Goal: Task Accomplishment & Management: Manage account settings

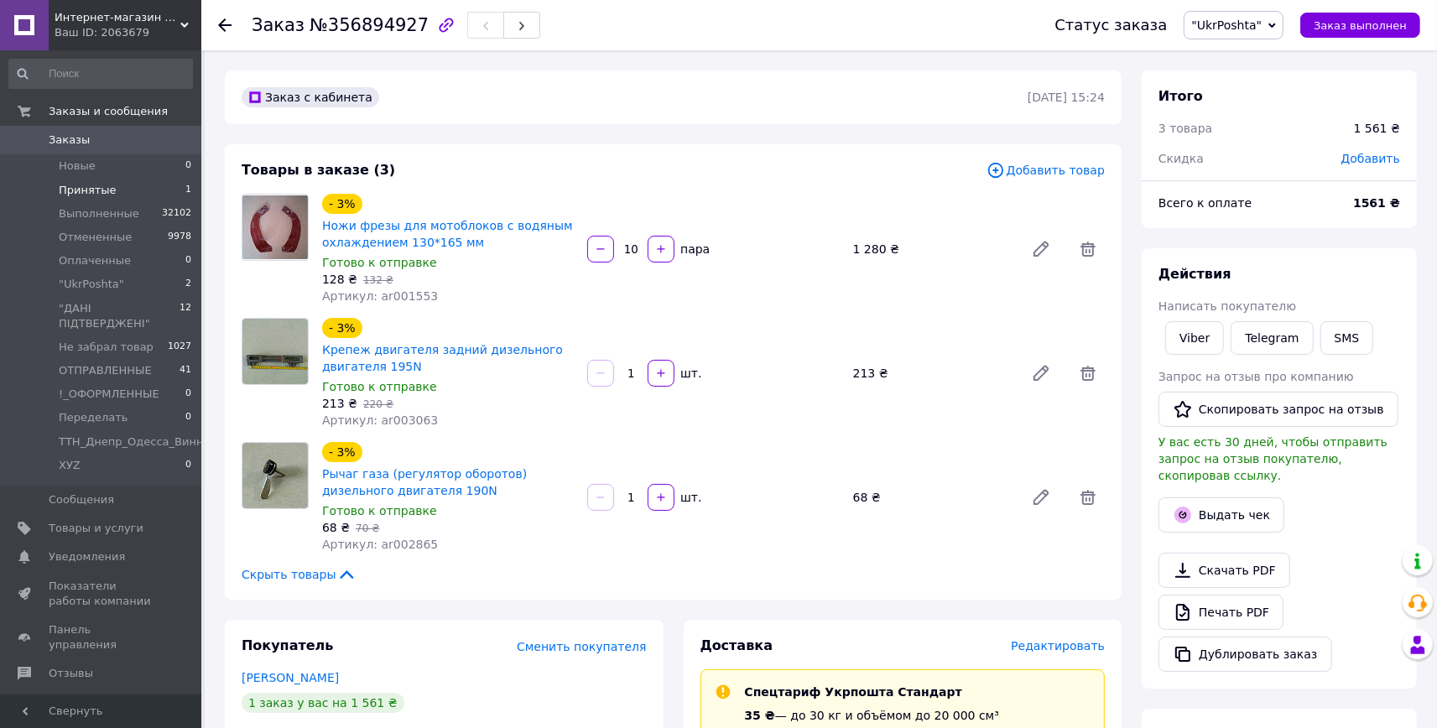
click at [107, 189] on span "Принятые" at bounding box center [88, 190] width 58 height 15
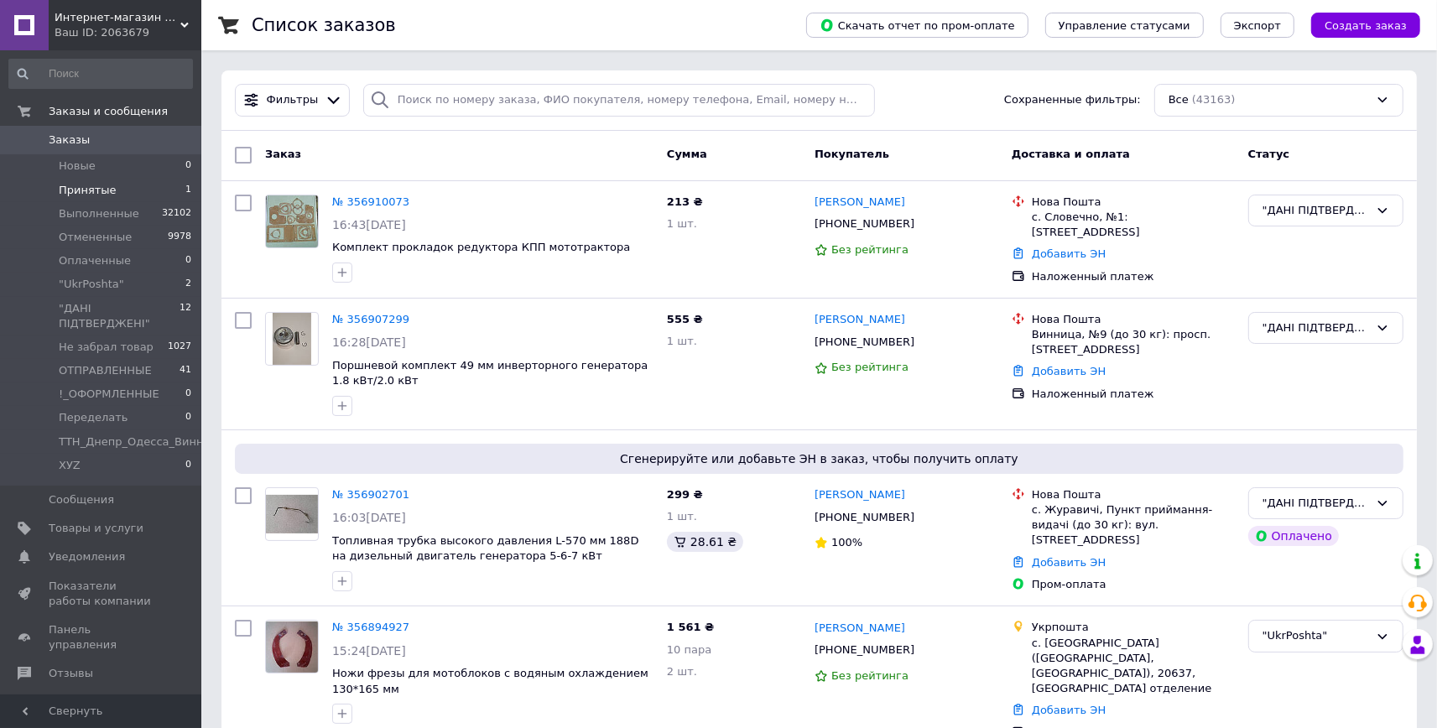
click at [107, 188] on span "Принятые" at bounding box center [88, 190] width 58 height 15
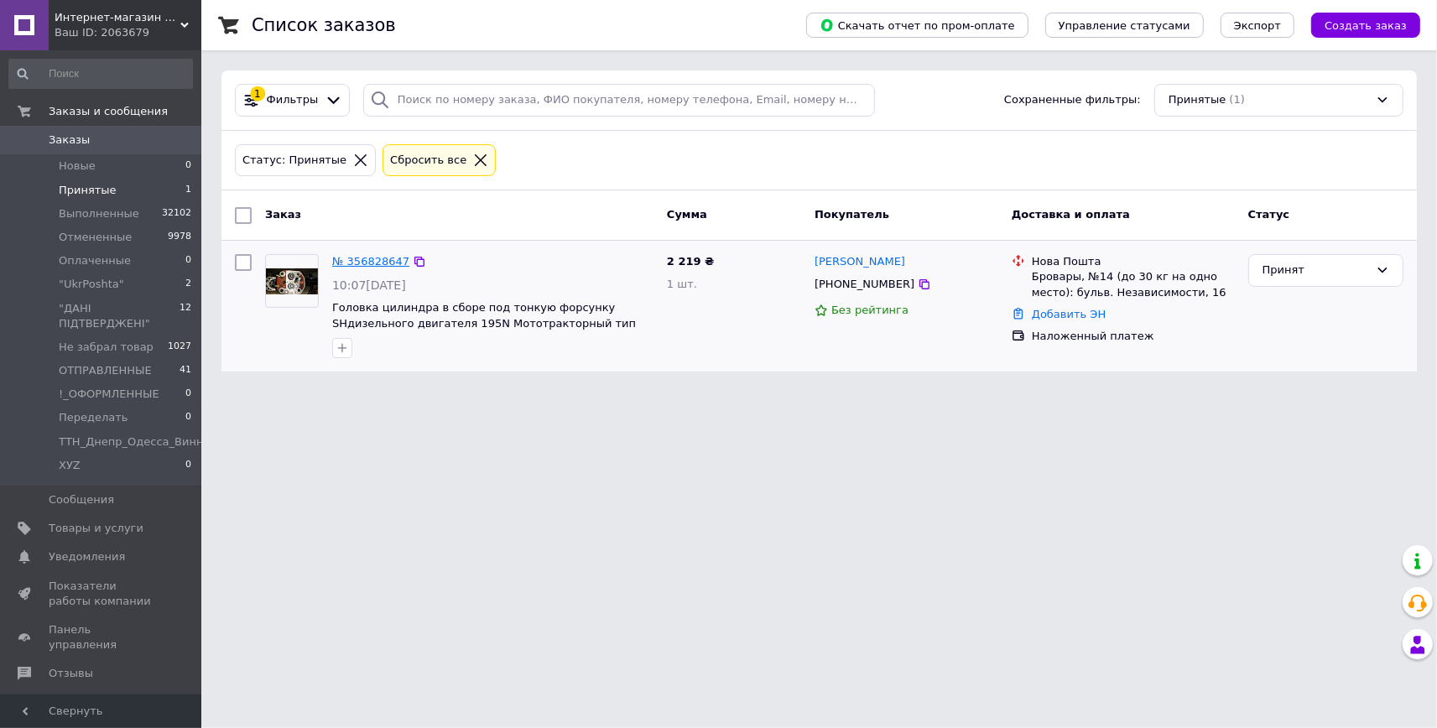
click at [365, 265] on link "№ 356828647" at bounding box center [370, 261] width 77 height 13
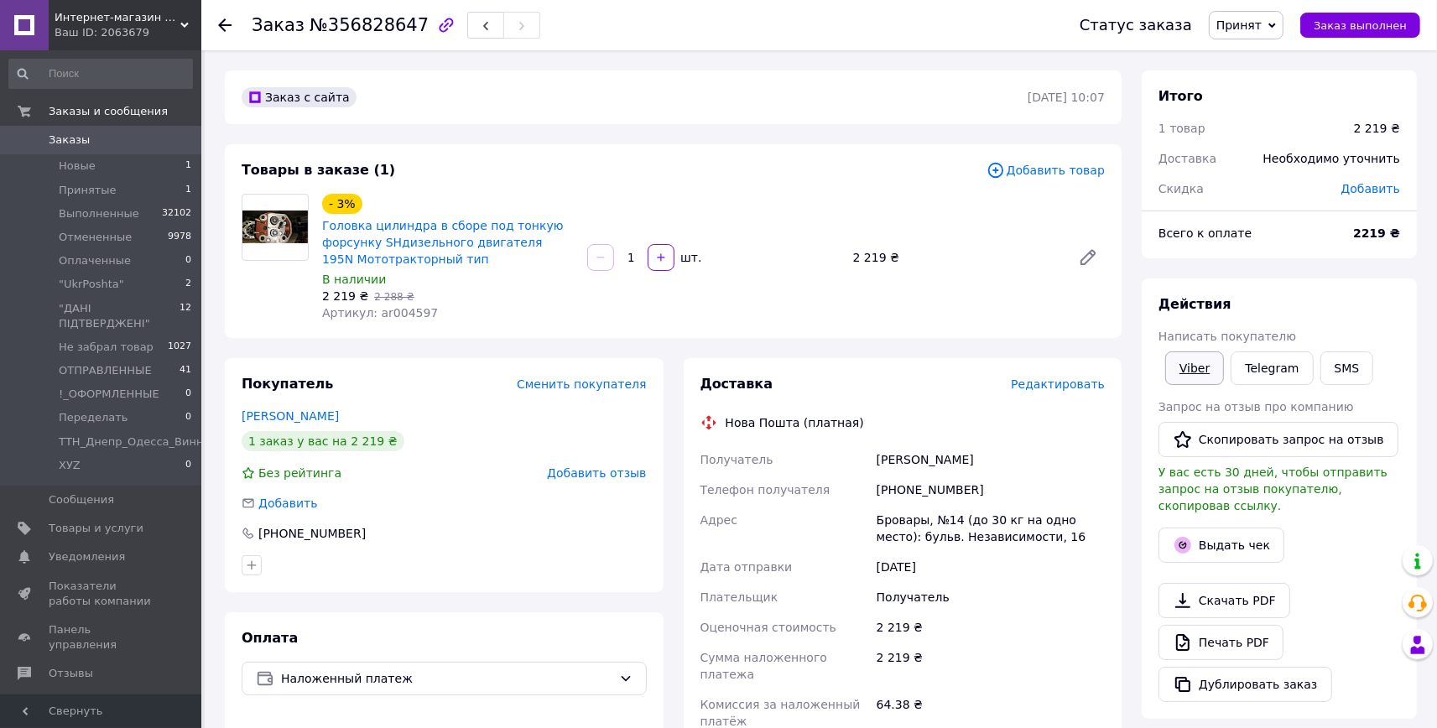
click at [1199, 371] on link "Viber" at bounding box center [1195, 369] width 59 height 34
click at [106, 340] on span "Не забрал товар" at bounding box center [106, 347] width 95 height 15
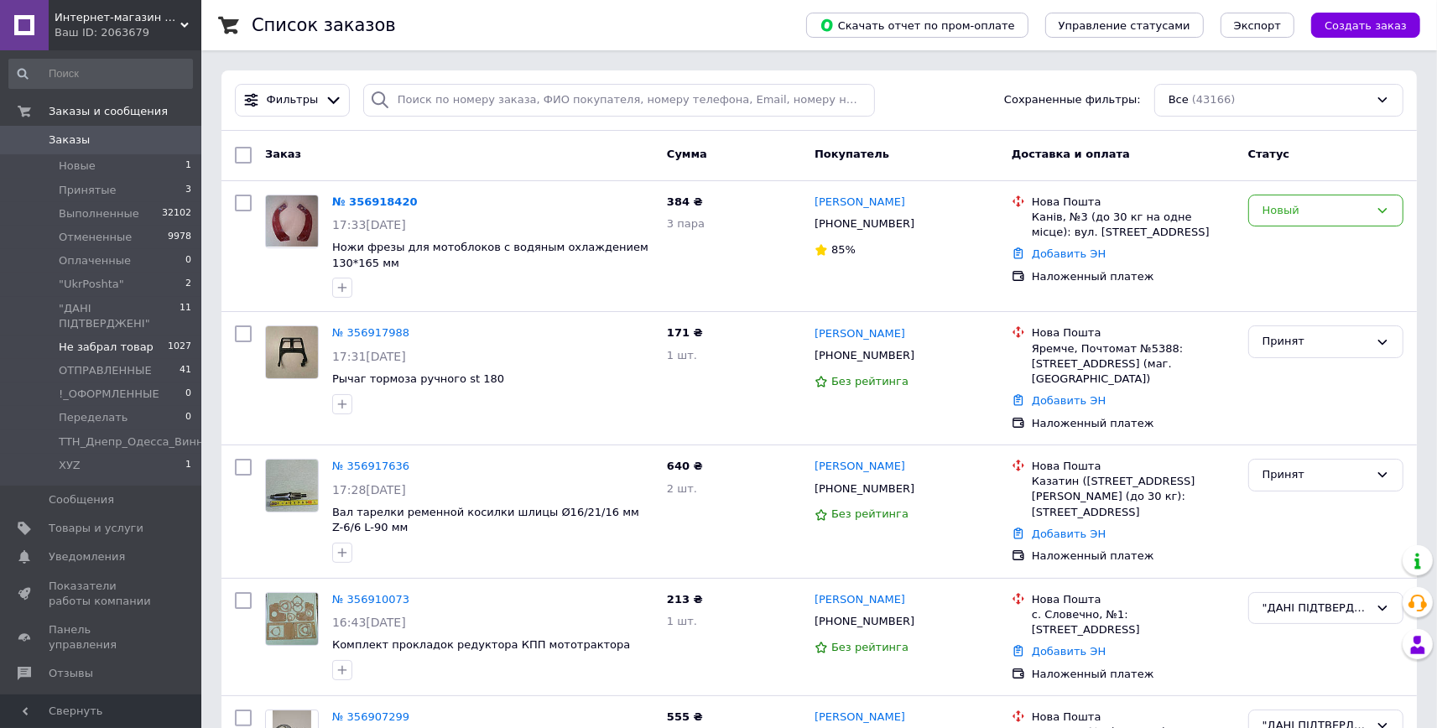
click at [100, 340] on span "Не забрал товар" at bounding box center [106, 347] width 95 height 15
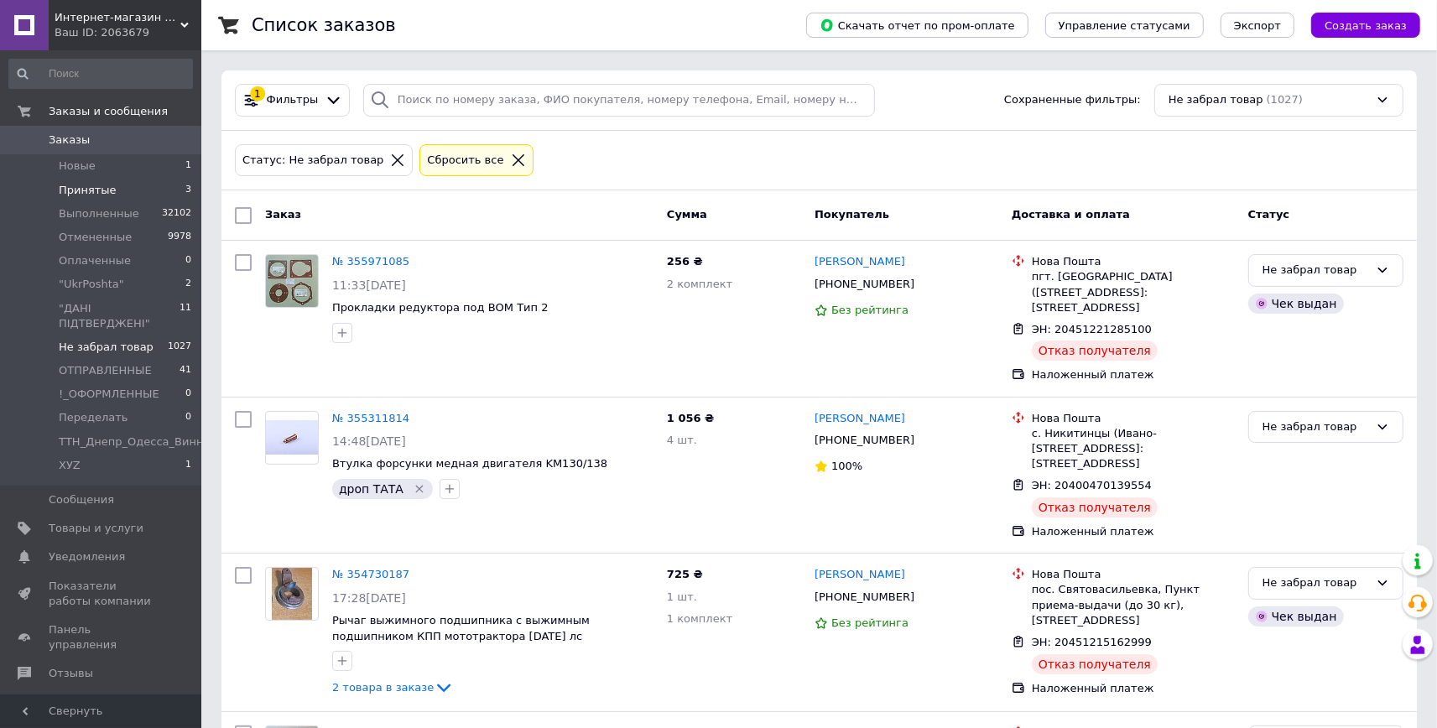
click at [70, 189] on span "Принятые" at bounding box center [88, 190] width 58 height 15
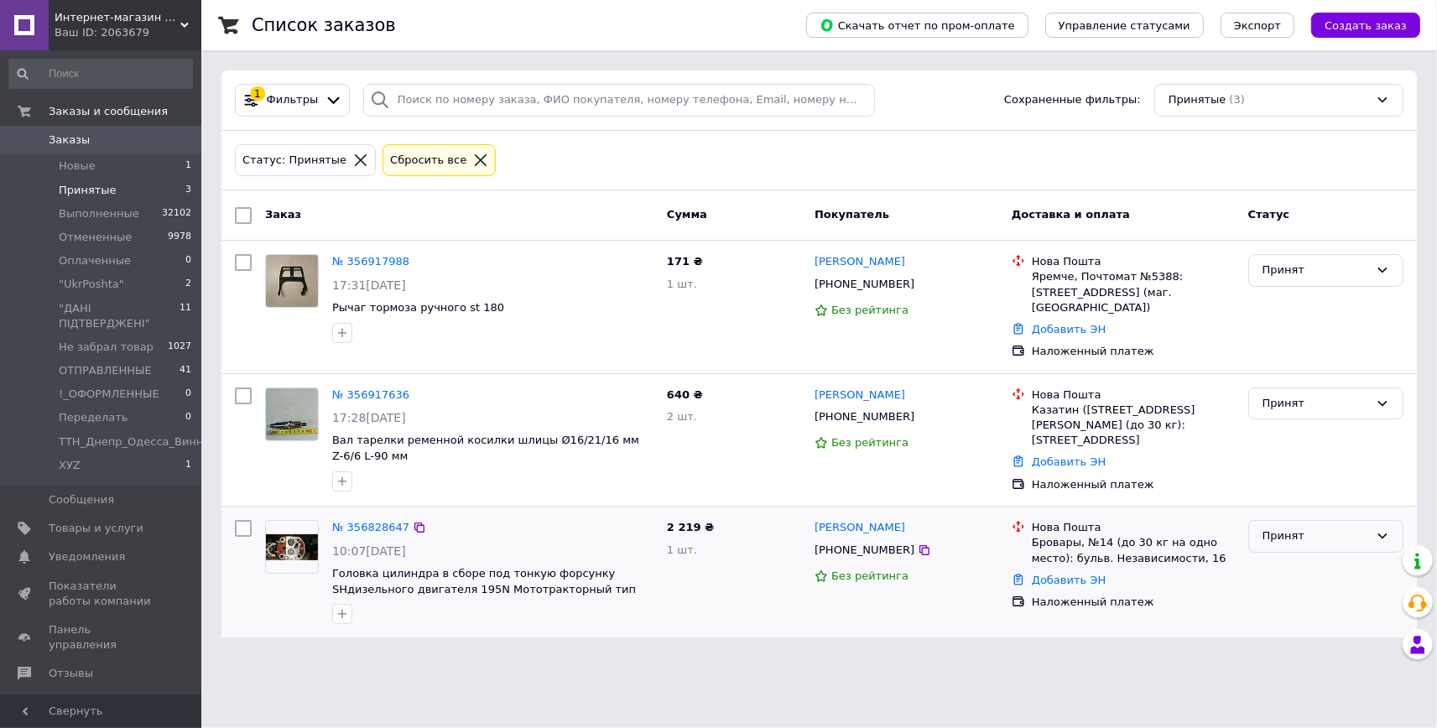
click at [1300, 528] on div "Принят" at bounding box center [1316, 537] width 107 height 18
click at [1317, 670] on li "ОТПРАВЛЕННЫЕ" at bounding box center [1327, 685] width 154 height 31
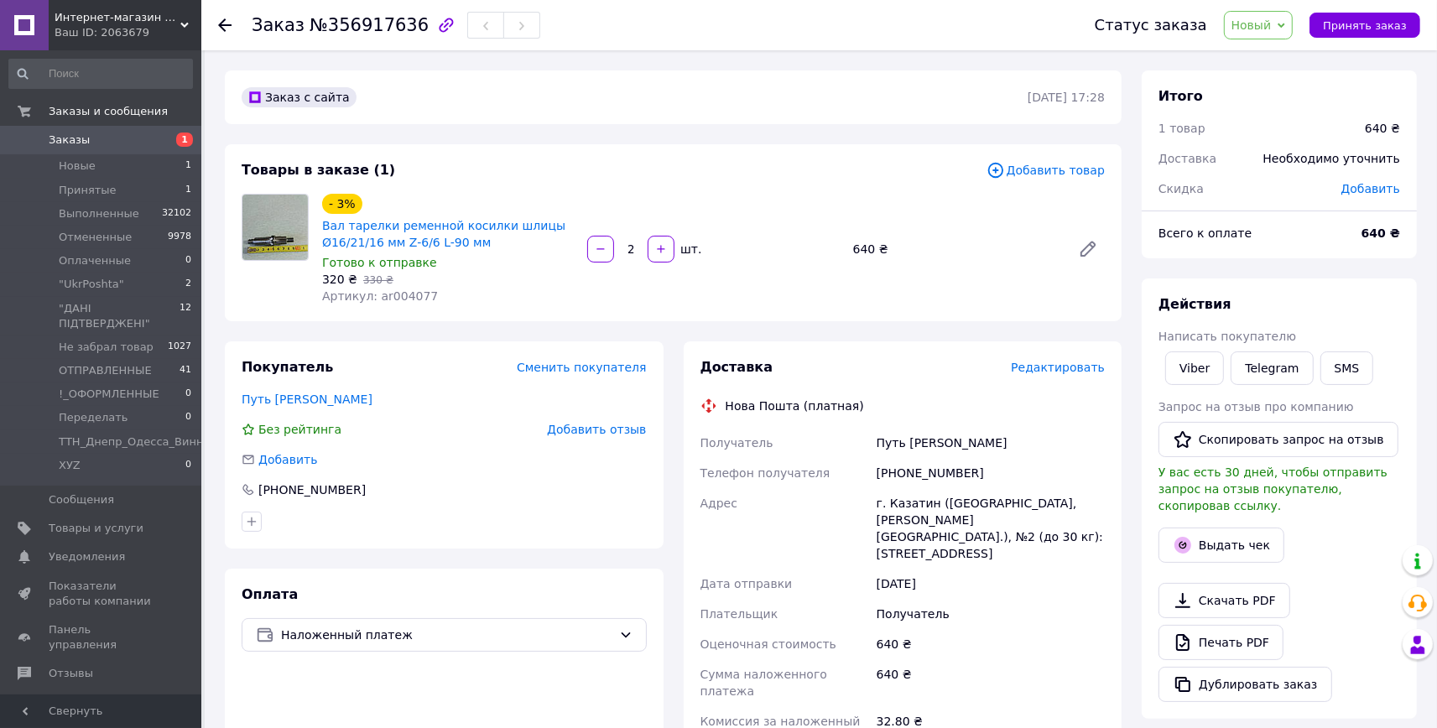
click at [1286, 26] on span "Новый" at bounding box center [1259, 25] width 70 height 29
click at [1285, 55] on li "Принят" at bounding box center [1316, 58] width 183 height 25
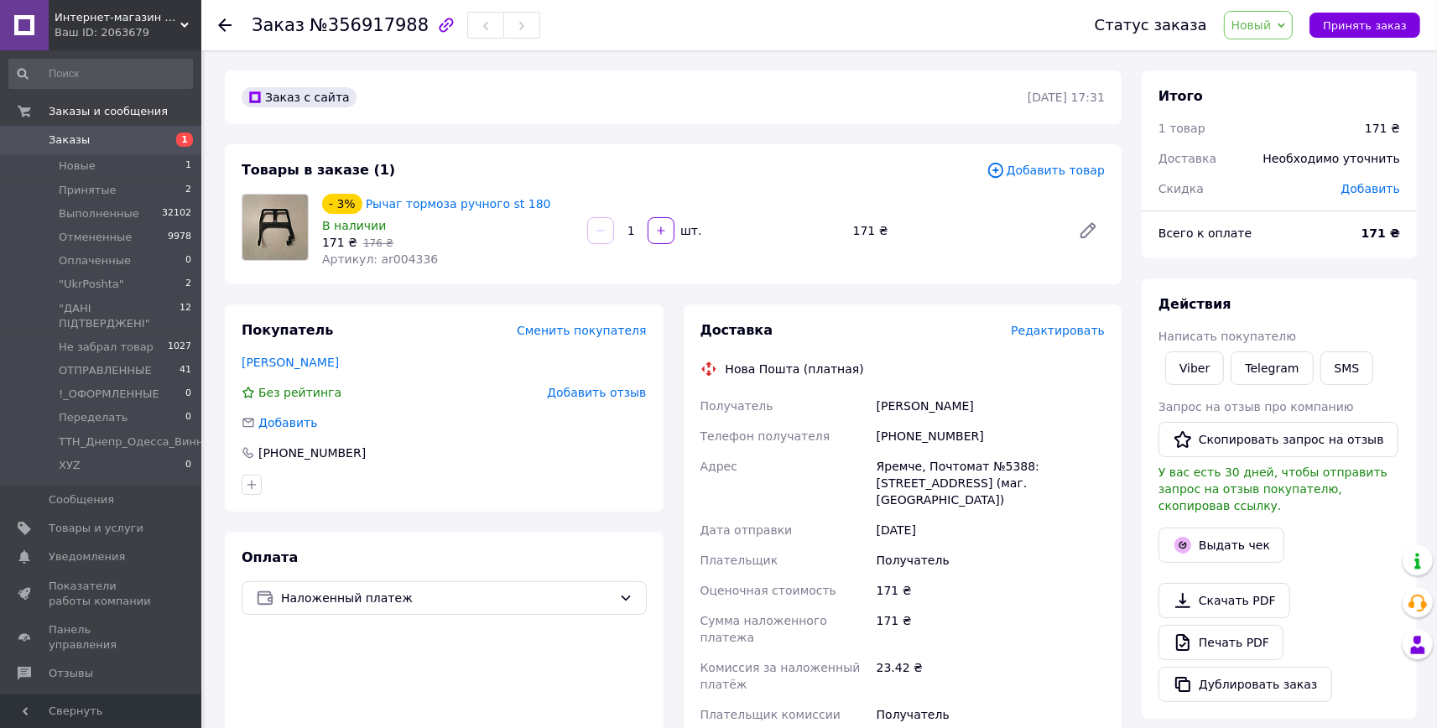
click at [1272, 31] on span "Новый" at bounding box center [1252, 24] width 40 height 13
click at [1276, 61] on li "Принят" at bounding box center [1316, 58] width 183 height 25
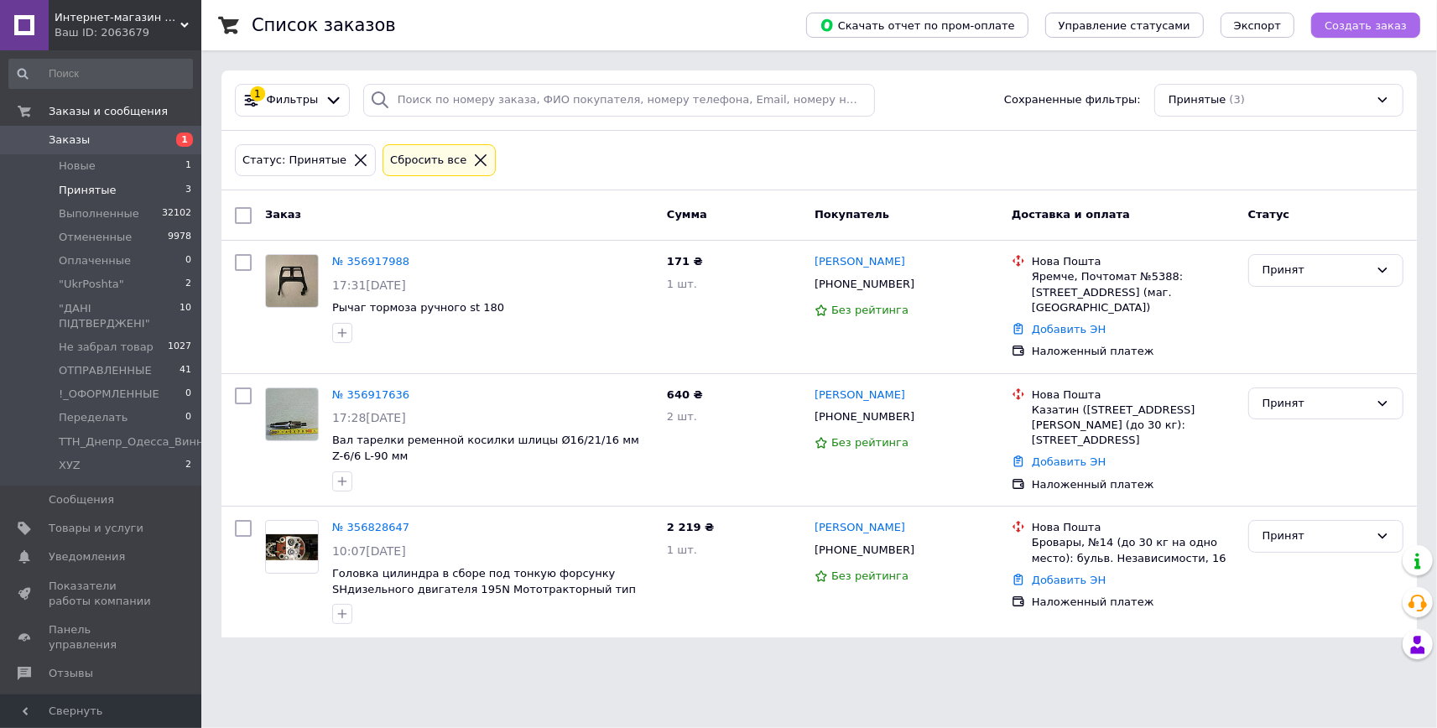
click at [1352, 21] on span "Создать заказ" at bounding box center [1366, 25] width 82 height 13
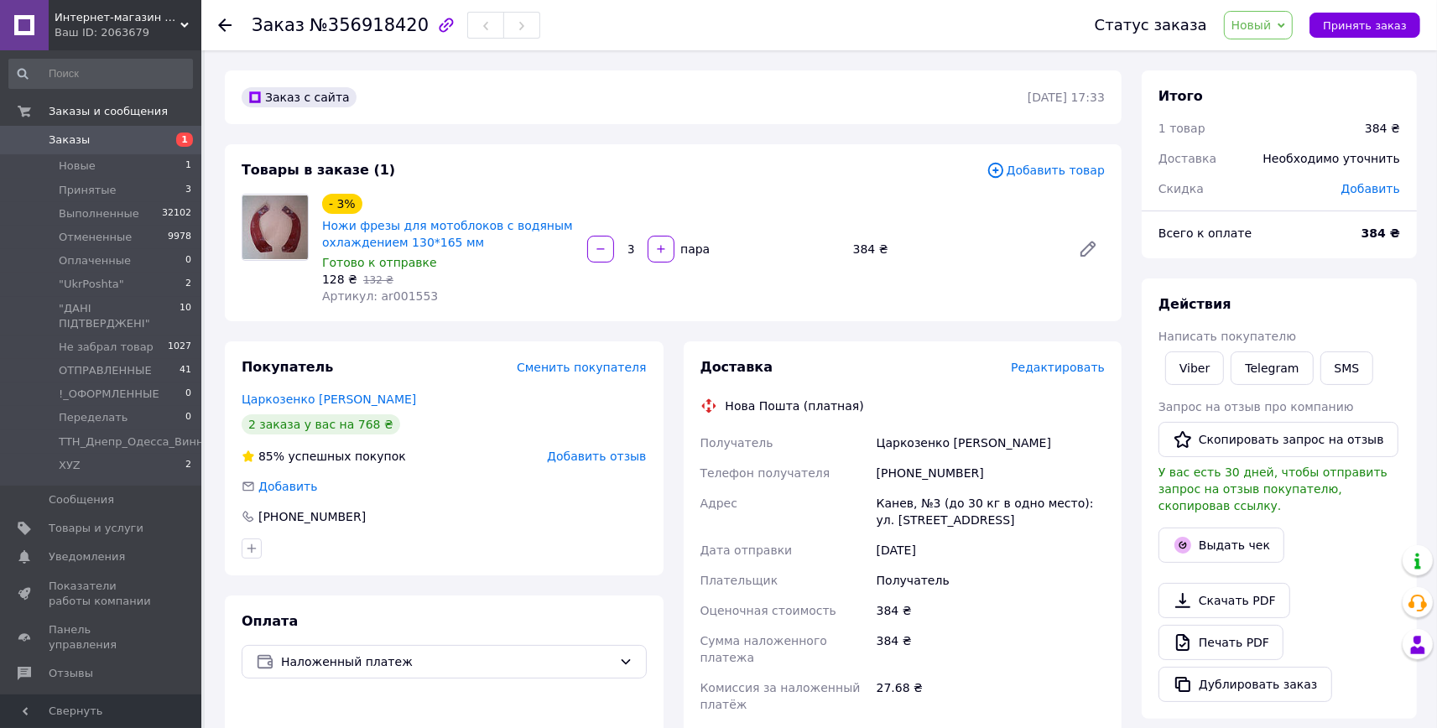
click at [1260, 34] on span "Новый" at bounding box center [1259, 25] width 70 height 29
click at [1278, 106] on li "Отменен" at bounding box center [1316, 109] width 183 height 25
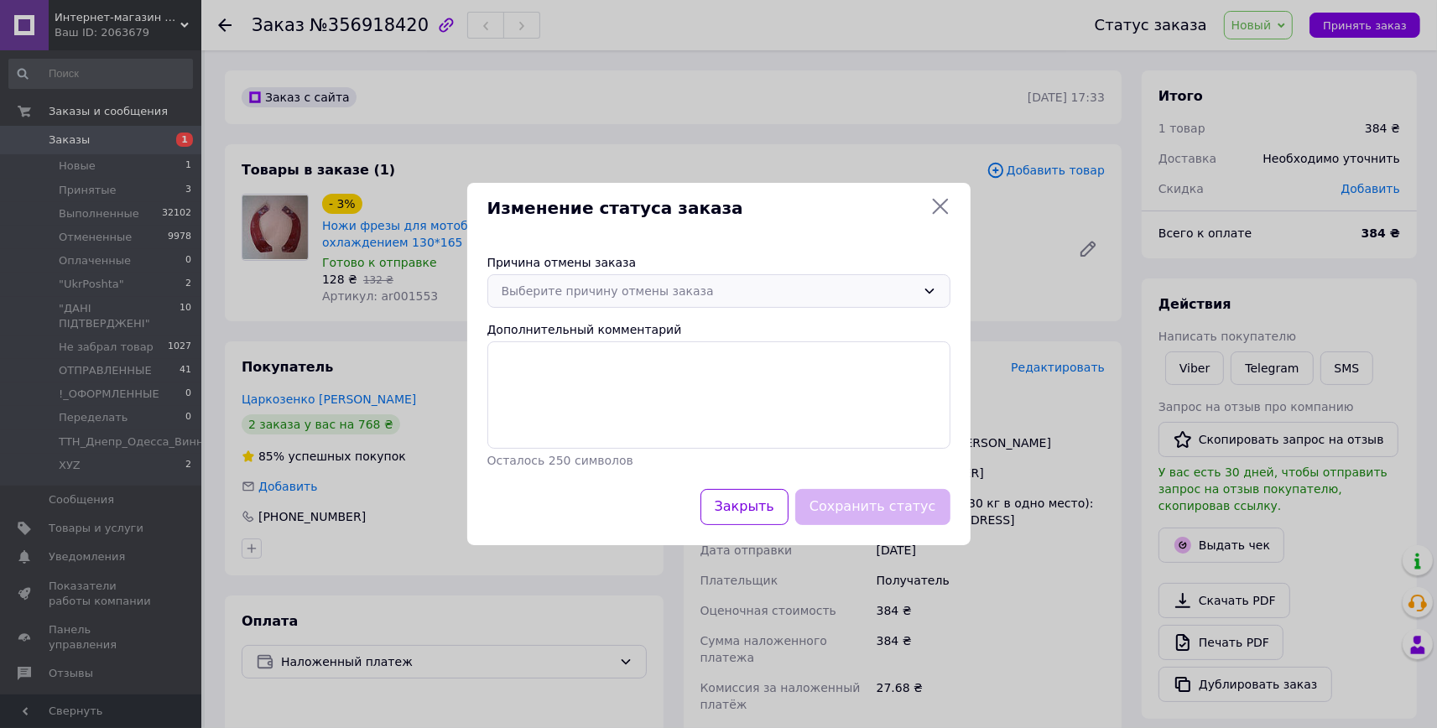
click at [914, 293] on div "Выберите причину отмены заказа" at bounding box center [709, 291] width 415 height 18
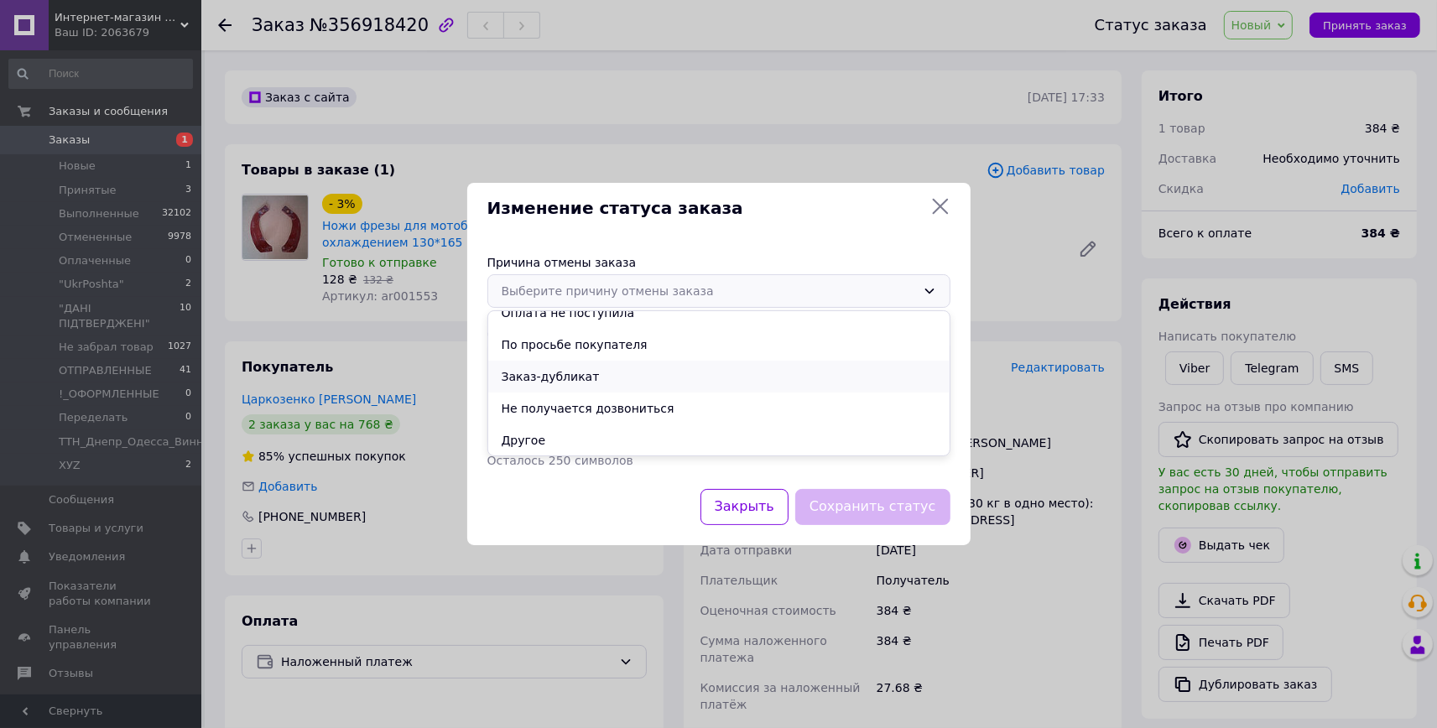
click at [573, 378] on li "Заказ-дубликат" at bounding box center [719, 377] width 462 height 32
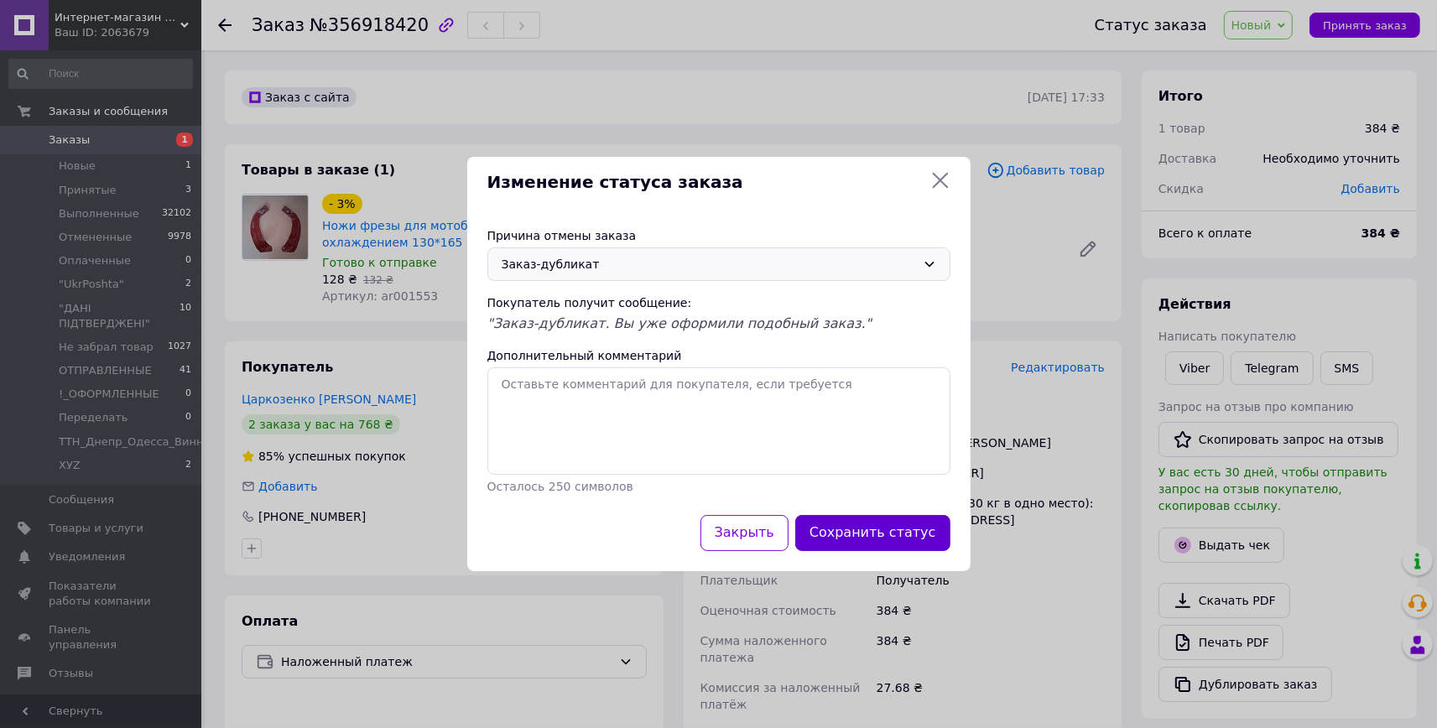
click at [865, 525] on button "Сохранить статус" at bounding box center [873, 533] width 155 height 36
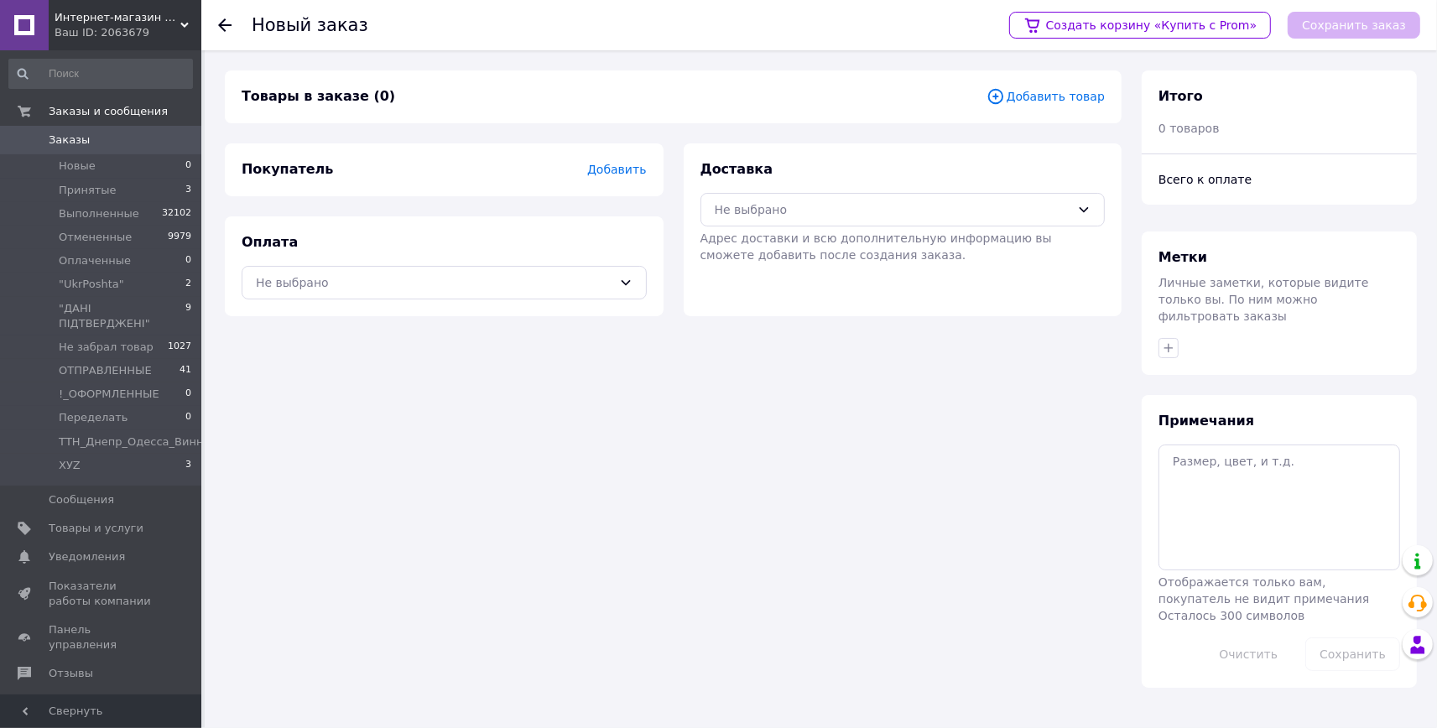
click at [1045, 104] on span "Добавить товар" at bounding box center [1046, 96] width 118 height 18
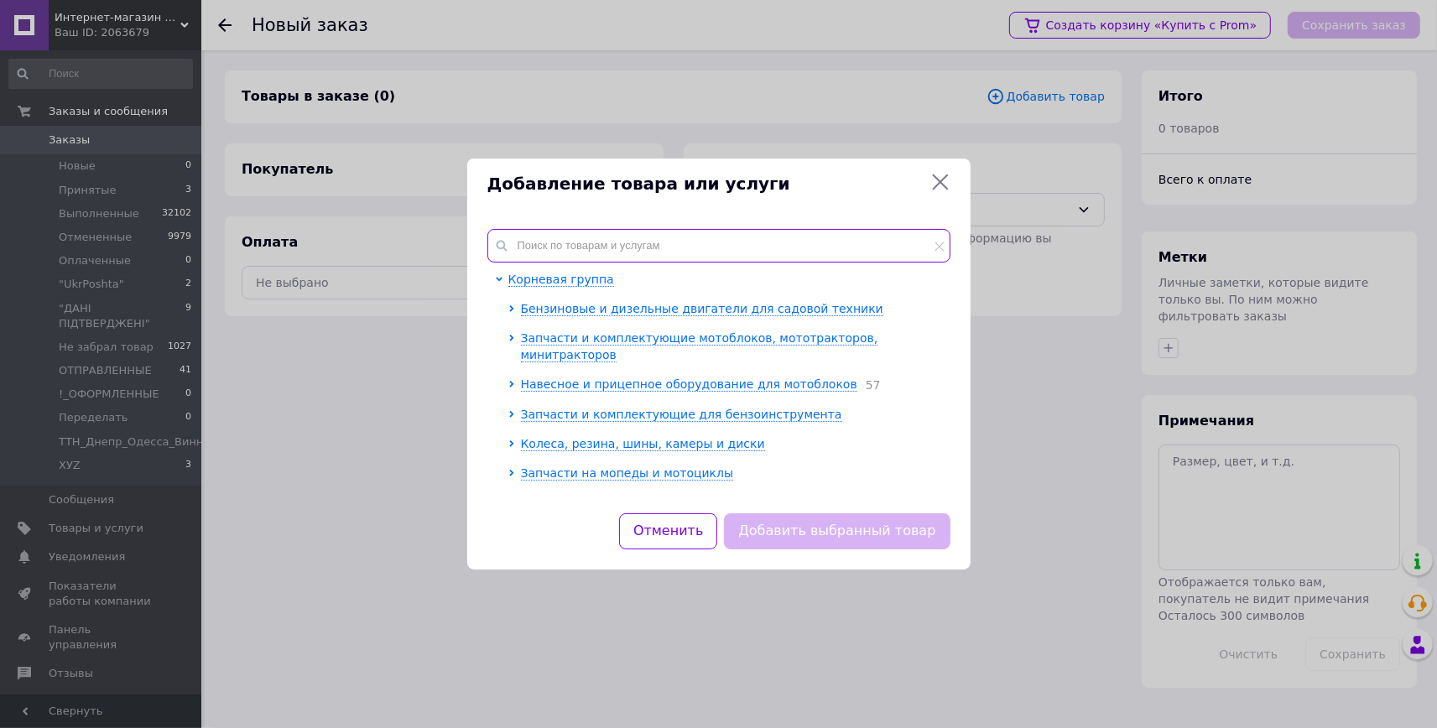
click at [651, 248] on input "text" at bounding box center [719, 246] width 463 height 34
paste input "ar004167"
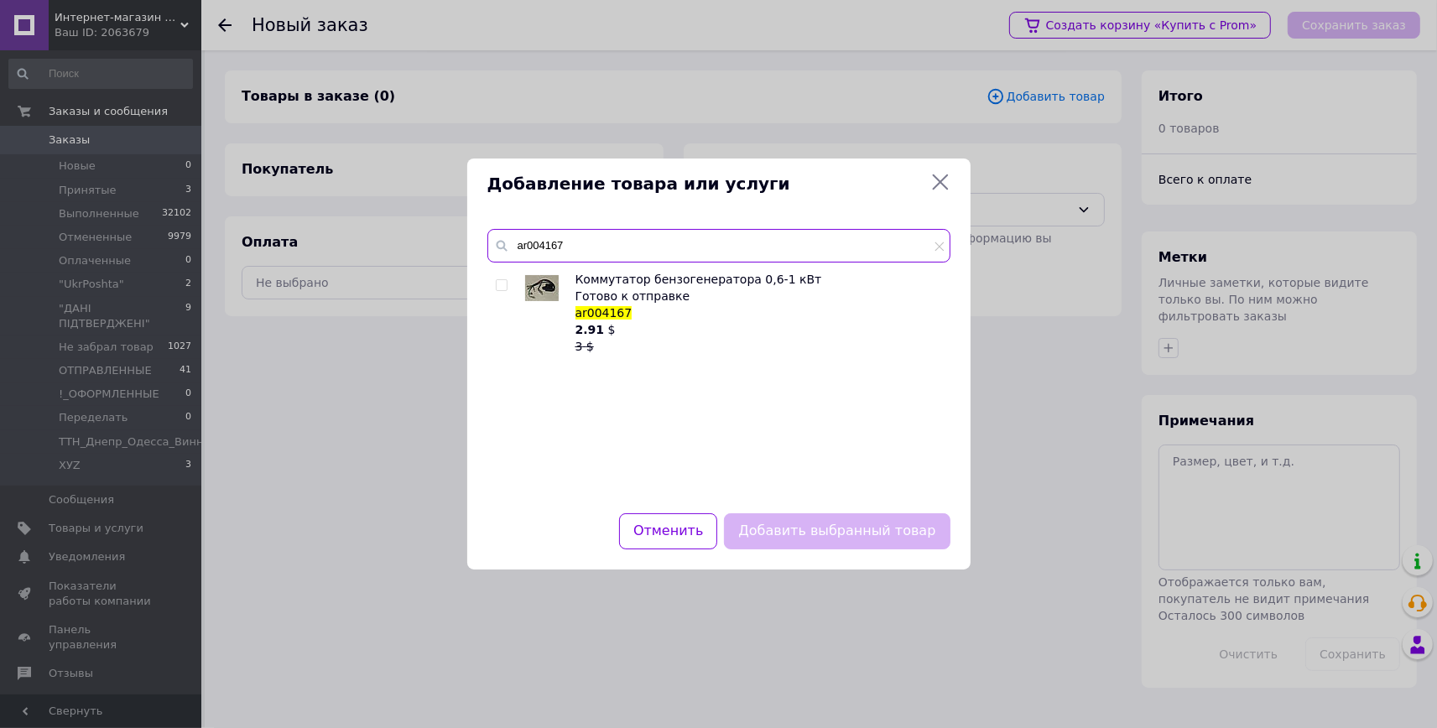
type input "ar004167"
click at [503, 284] on input "checkbox" at bounding box center [501, 285] width 11 height 11
checkbox input "true"
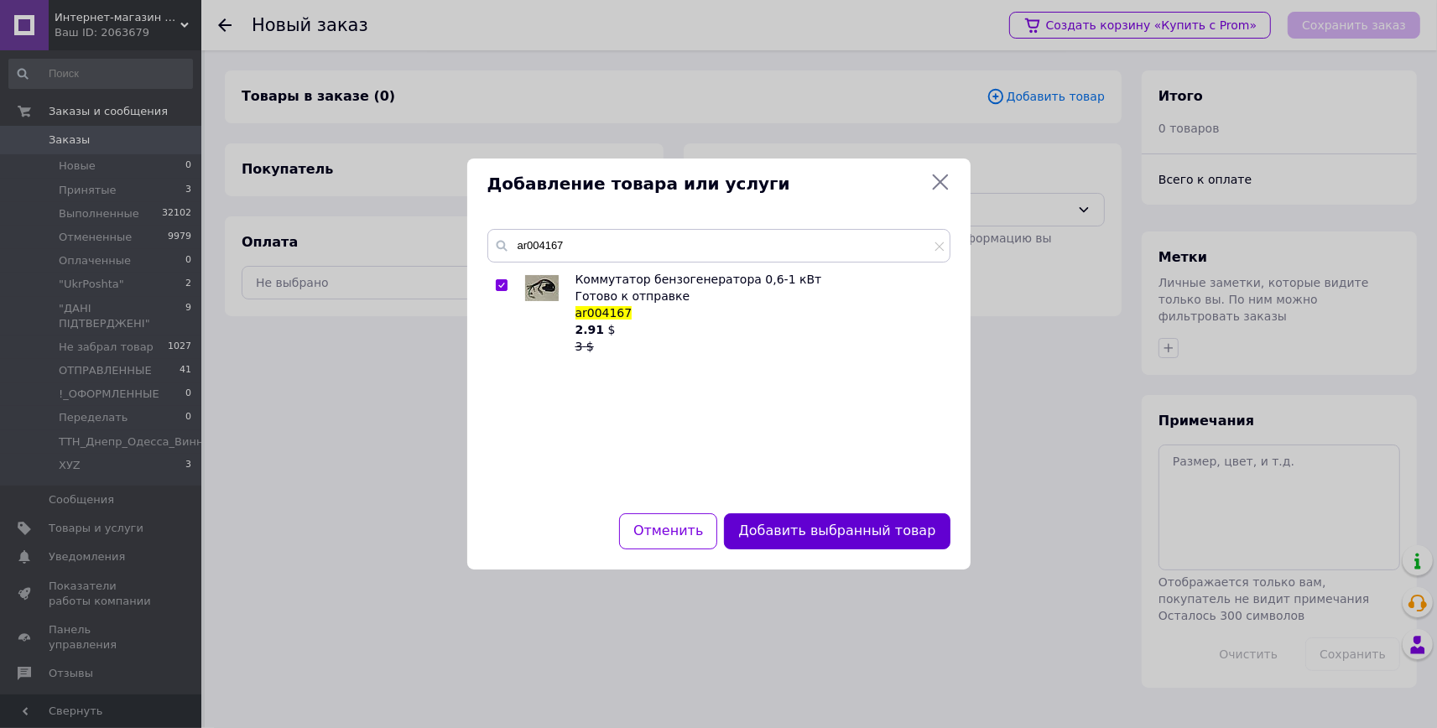
click at [852, 531] on button "Добавить выбранный товар" at bounding box center [837, 532] width 226 height 36
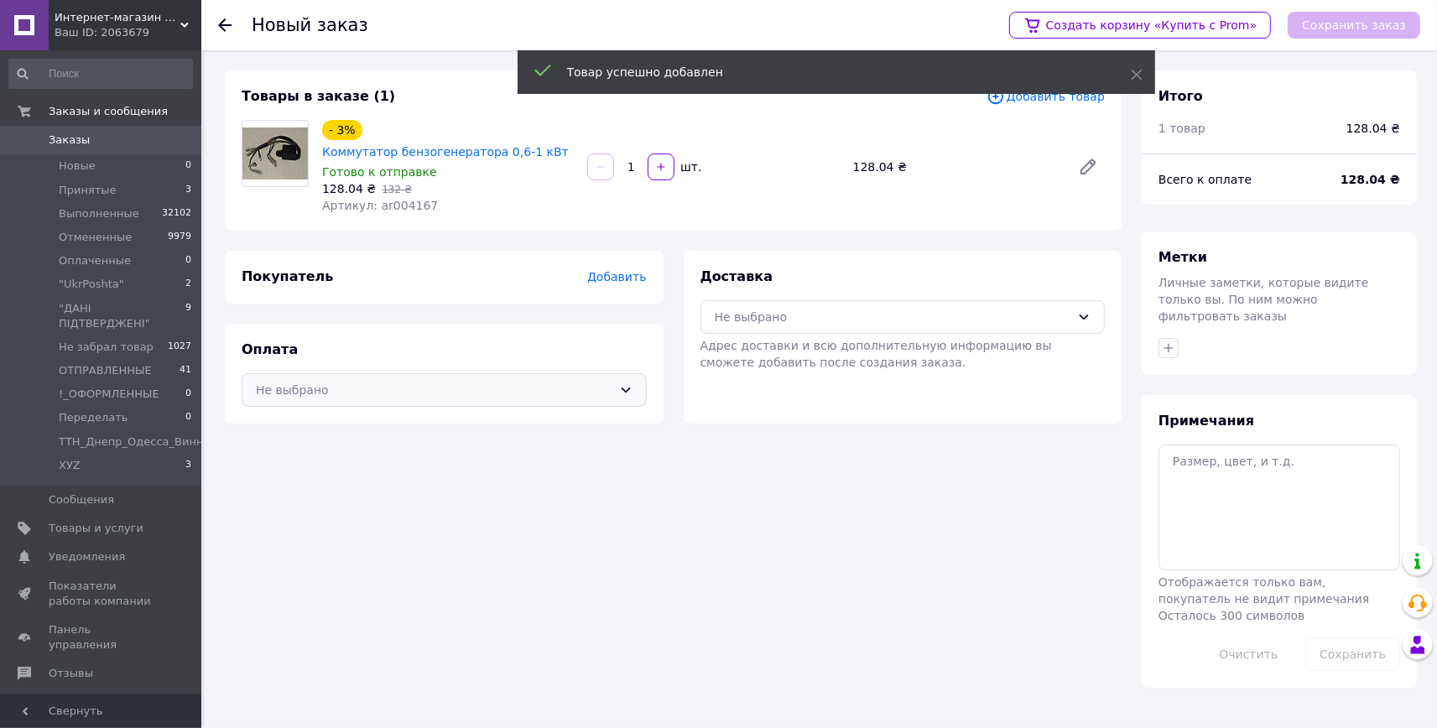
click at [590, 400] on div "Не выбрано" at bounding box center [444, 390] width 405 height 34
click at [323, 455] on span "Наложенный платеж" at bounding box center [457, 458] width 352 height 17
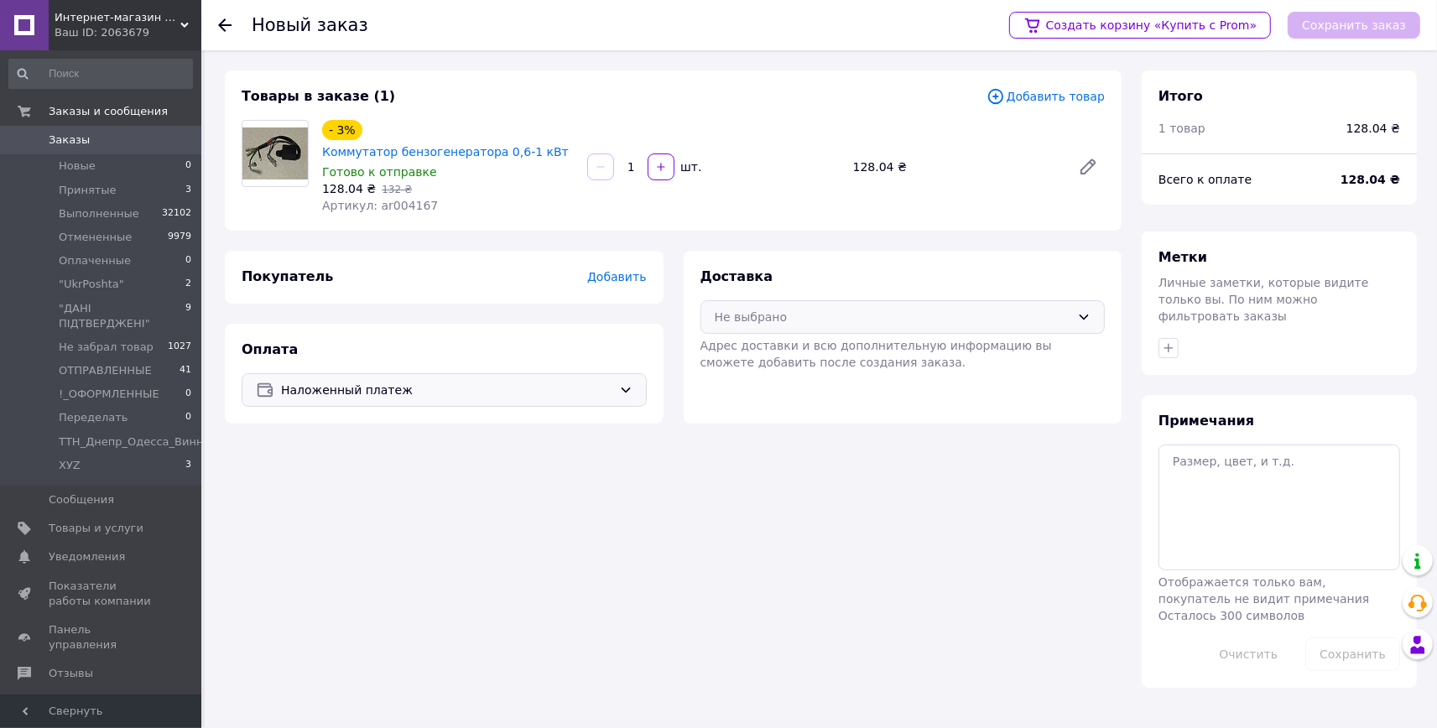
click at [849, 310] on div "Не выбрано" at bounding box center [893, 317] width 357 height 18
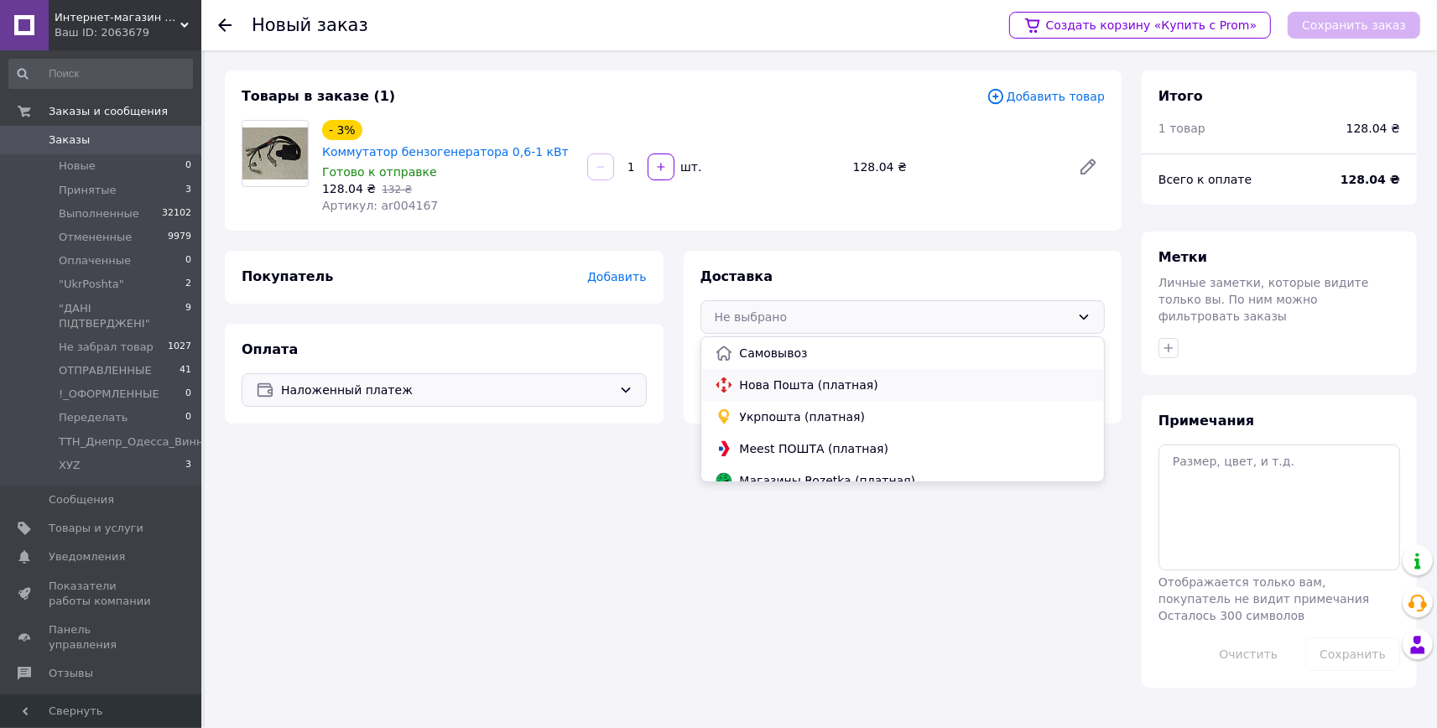
click at [759, 383] on span "Нова Пошта (платная)" at bounding box center [916, 385] width 352 height 17
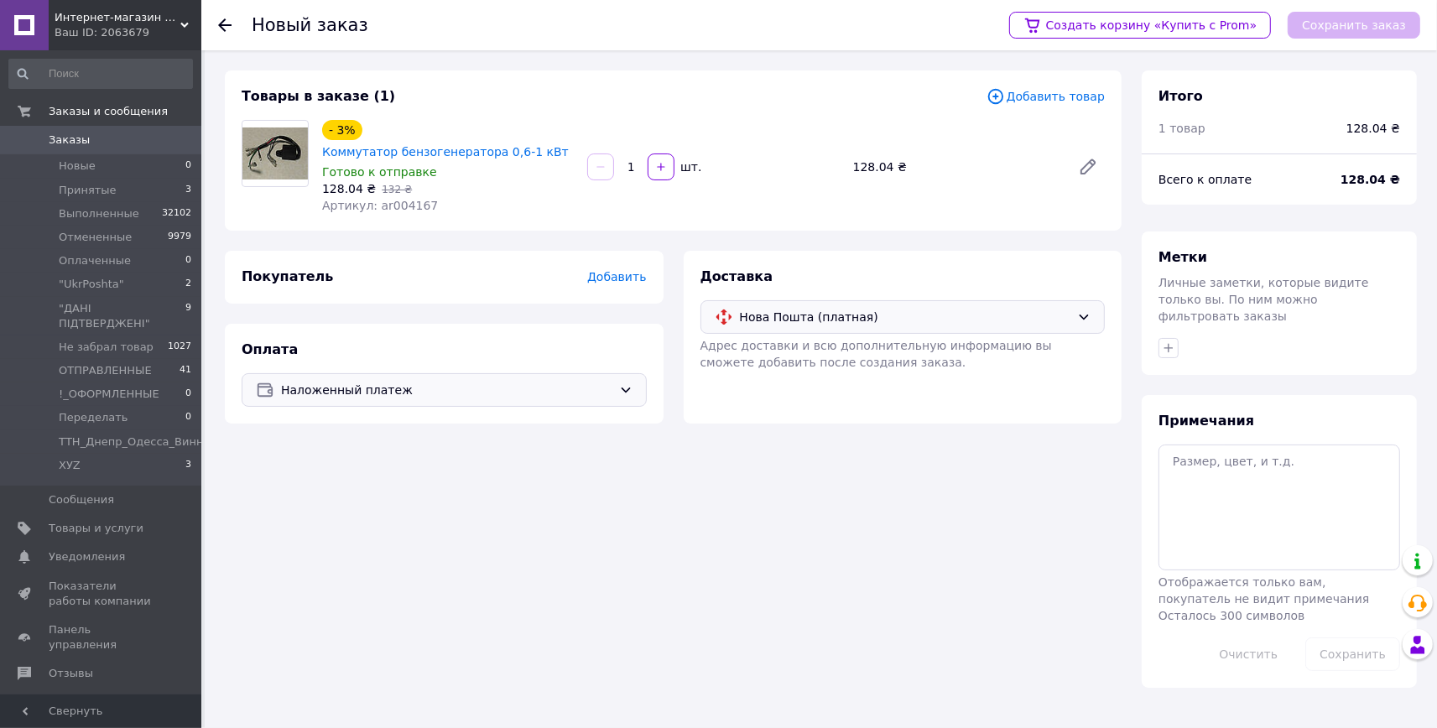
click at [613, 279] on span "Добавить" at bounding box center [616, 276] width 59 height 13
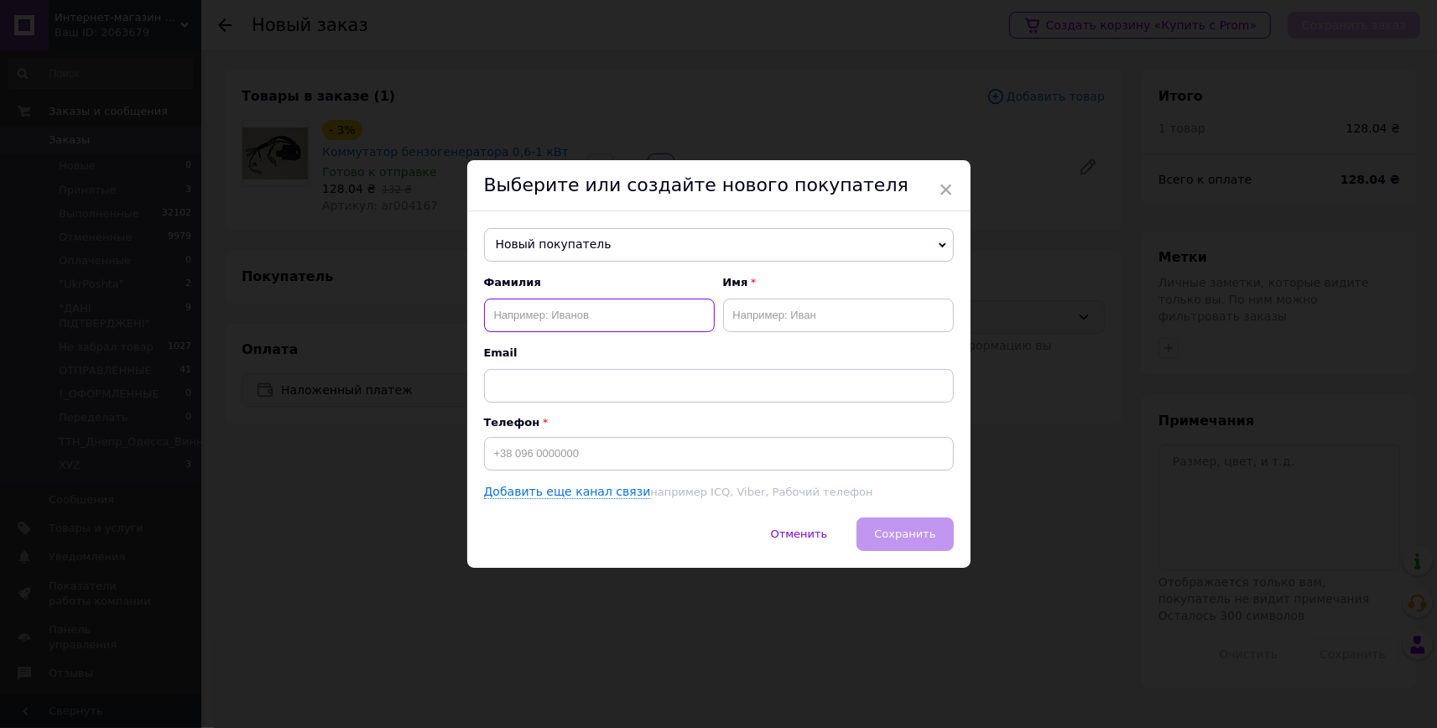
click at [495, 321] on input "text" at bounding box center [599, 316] width 231 height 34
type input "Волошин"
type input "Пётр Владимирович"
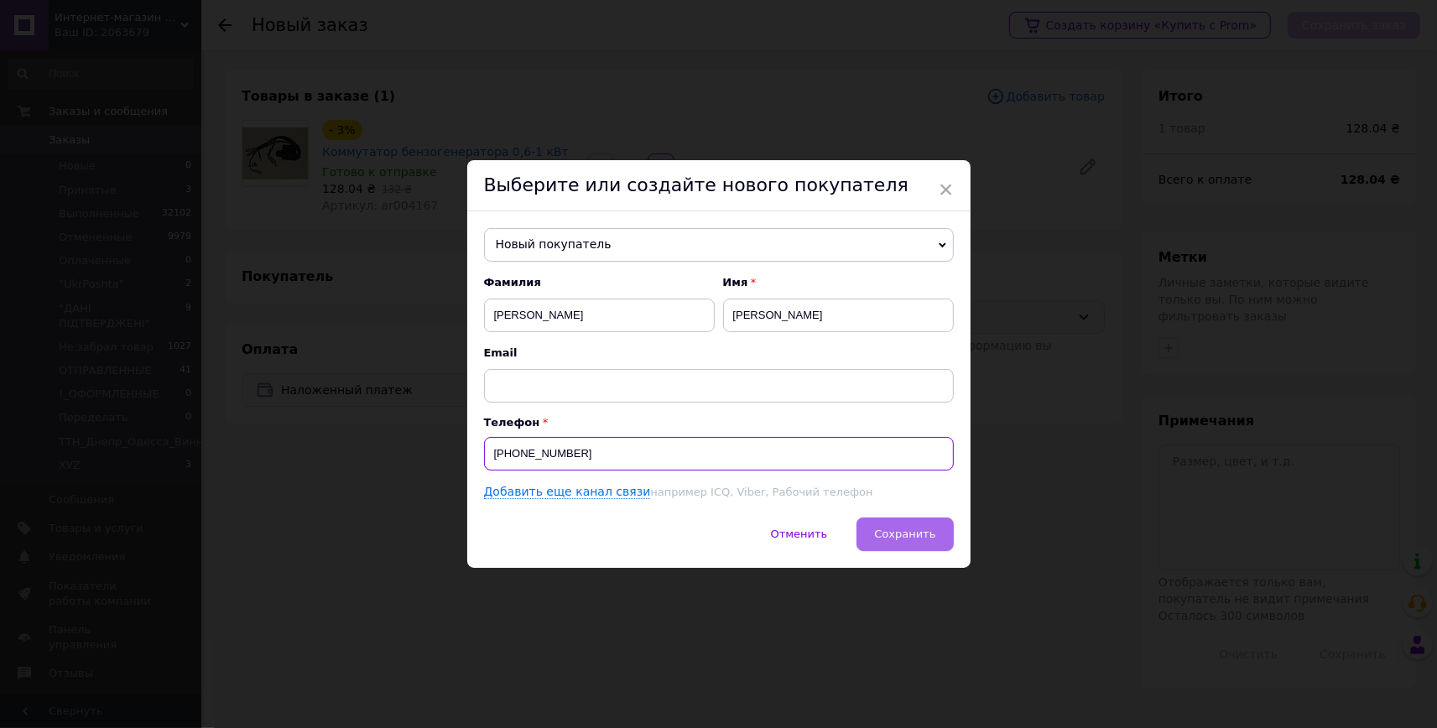
type input "+380734099906"
click at [923, 536] on span "Сохранить" at bounding box center [904, 534] width 61 height 13
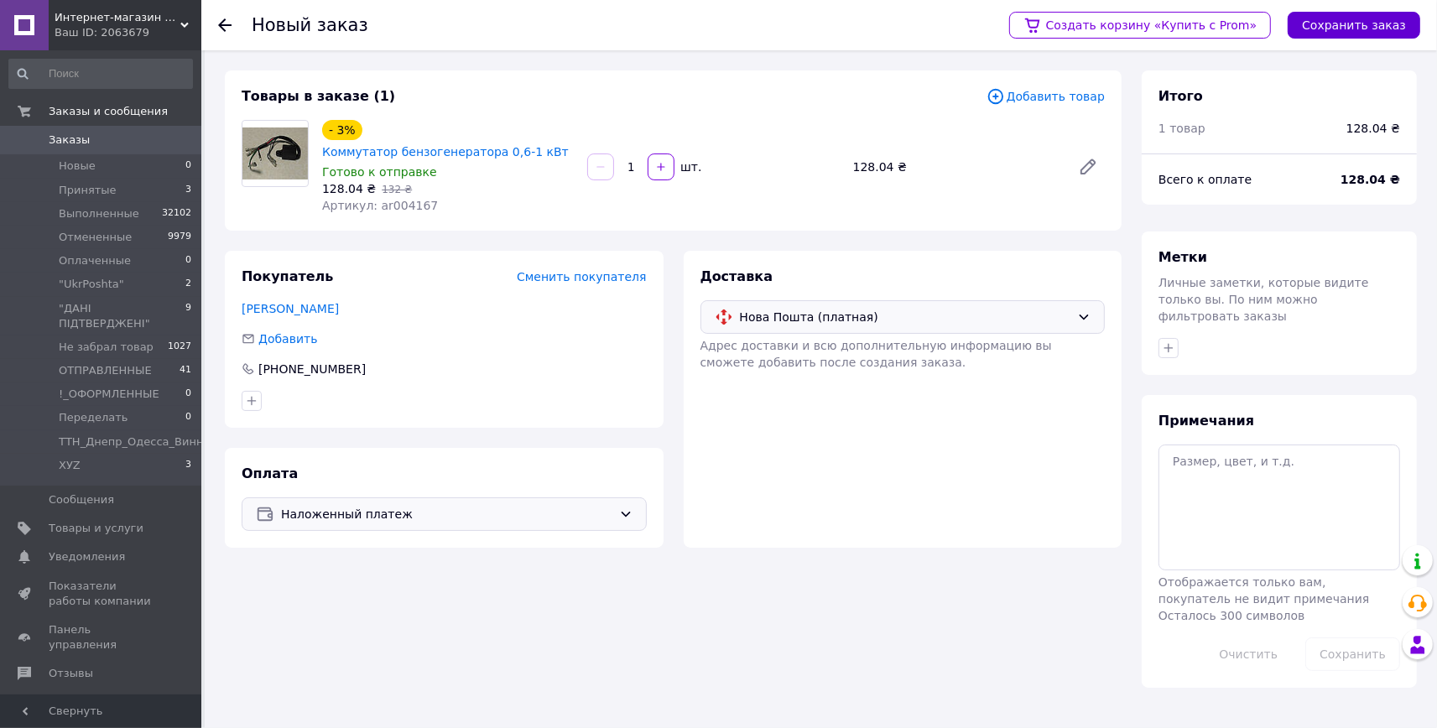
click at [1351, 18] on button "Сохранить заказ" at bounding box center [1354, 25] width 133 height 27
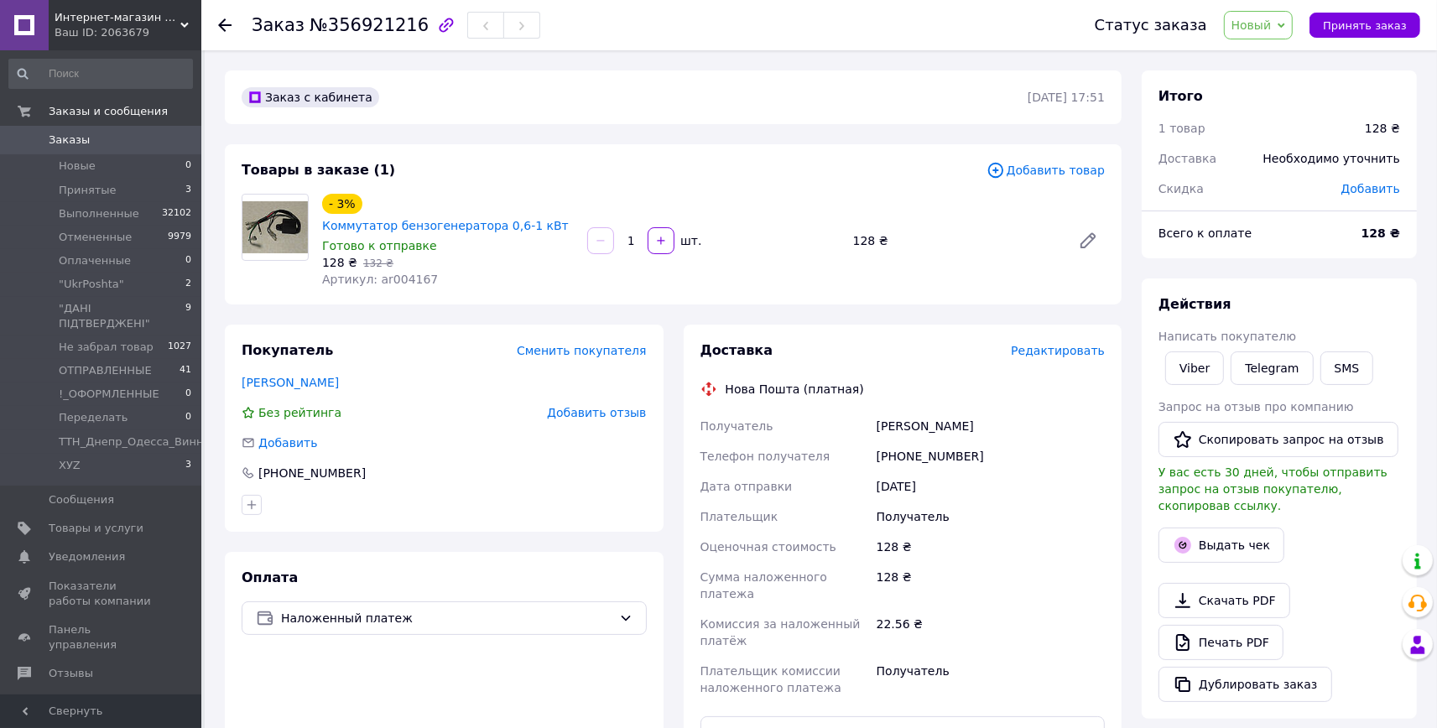
click at [1266, 34] on span "Новый" at bounding box center [1259, 25] width 70 height 29
click at [1283, 187] on li ""ДАНІ ПІДТВЕРДЖЕНІ"" at bounding box center [1316, 184] width 183 height 25
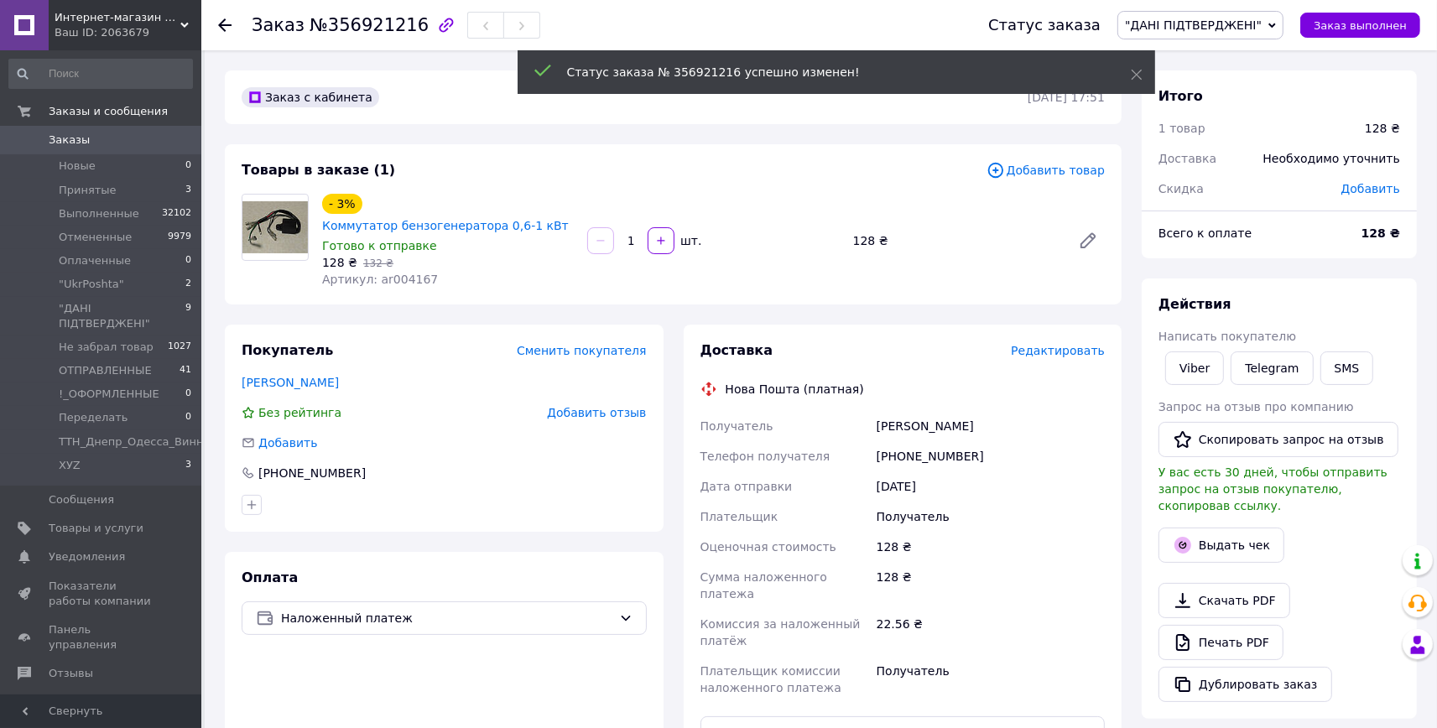
click at [1069, 352] on span "Редактировать" at bounding box center [1058, 350] width 94 height 13
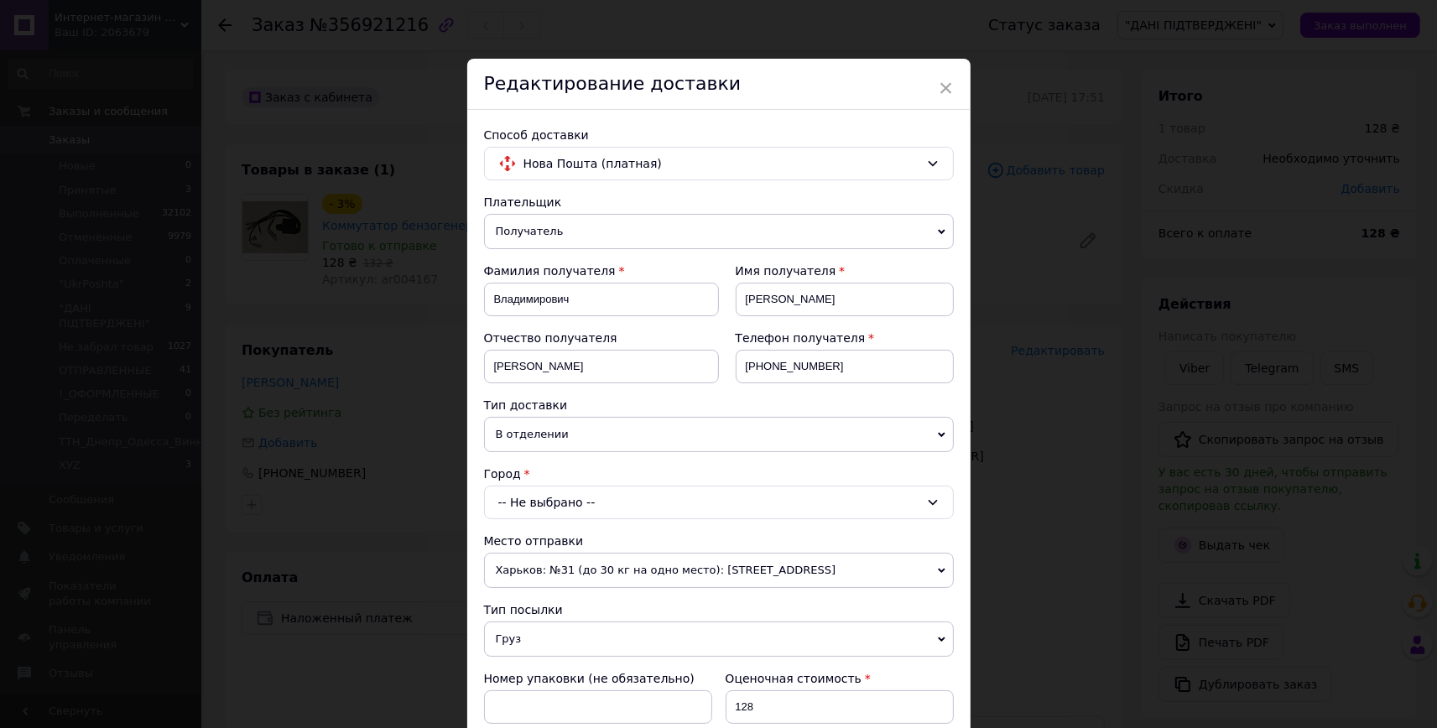
click at [550, 503] on div "-- Не выбрано --" at bounding box center [719, 503] width 470 height 34
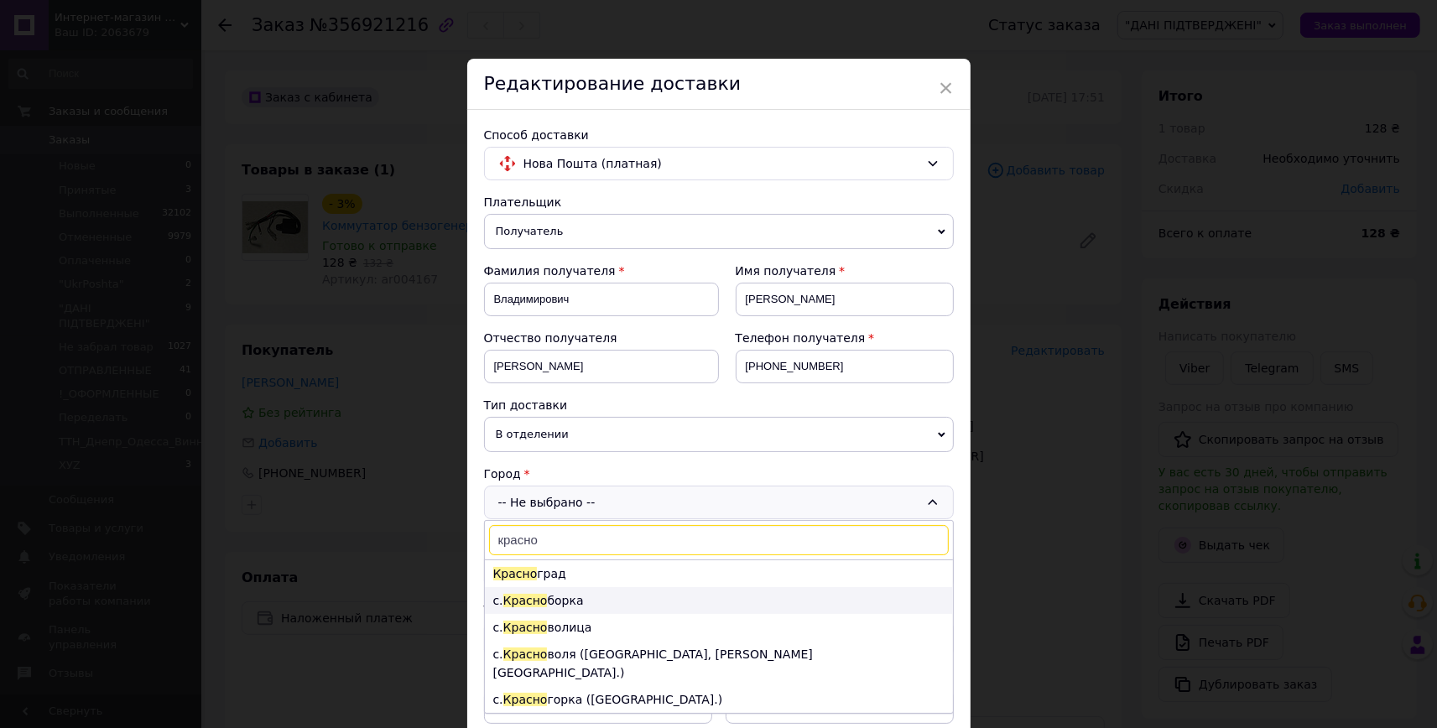
type input "красно"
click at [549, 596] on li "с. Красно борка" at bounding box center [719, 600] width 468 height 27
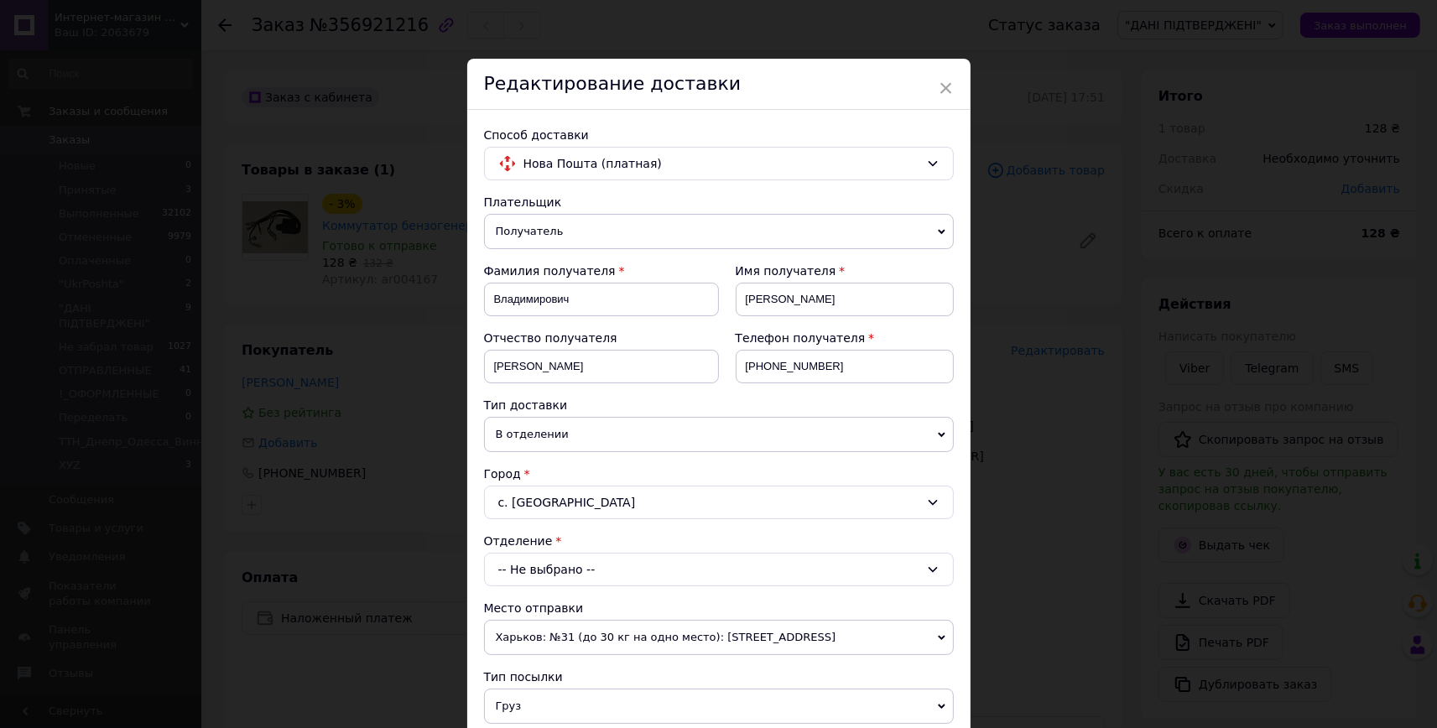
click at [554, 574] on div "-- Не выбрано --" at bounding box center [719, 570] width 470 height 34
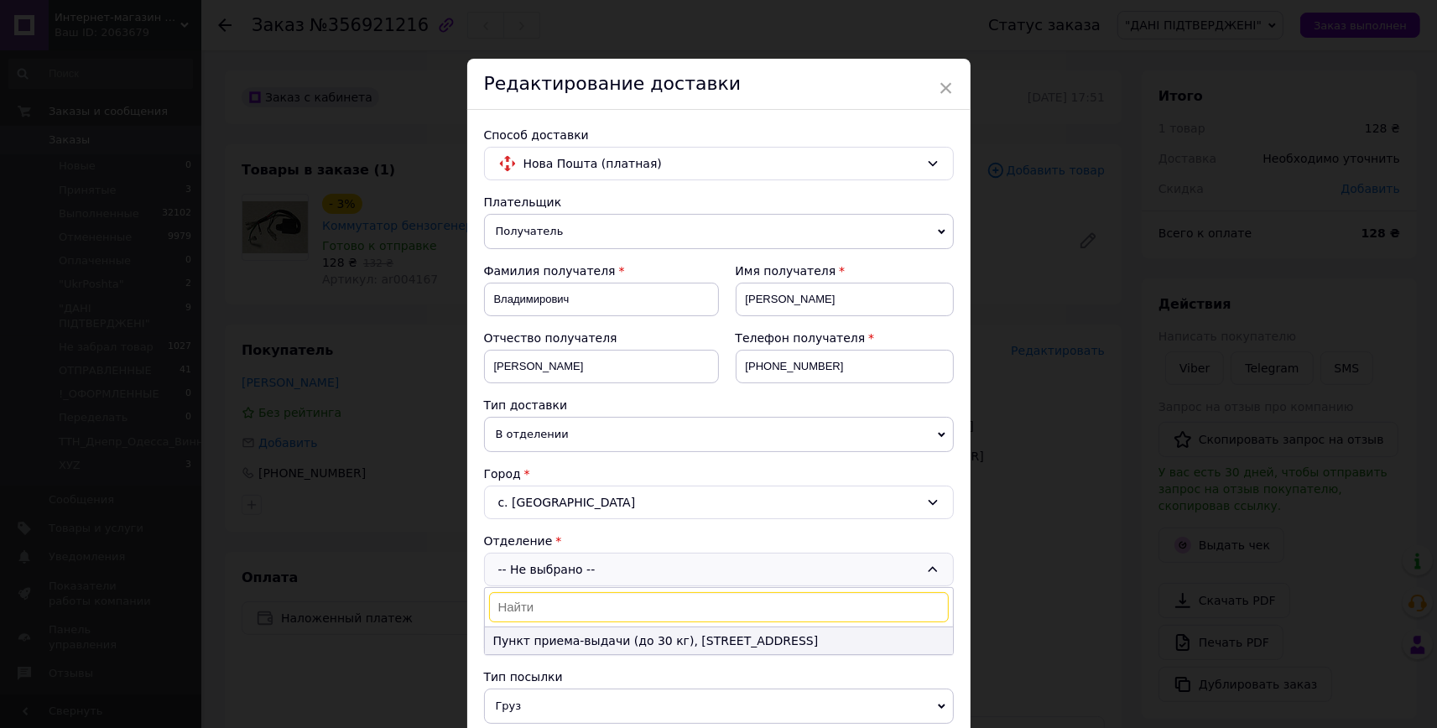
click at [783, 642] on li "Пункт приема-выдачи (до 30 кг), ул. Черновола, 8" at bounding box center [719, 641] width 468 height 27
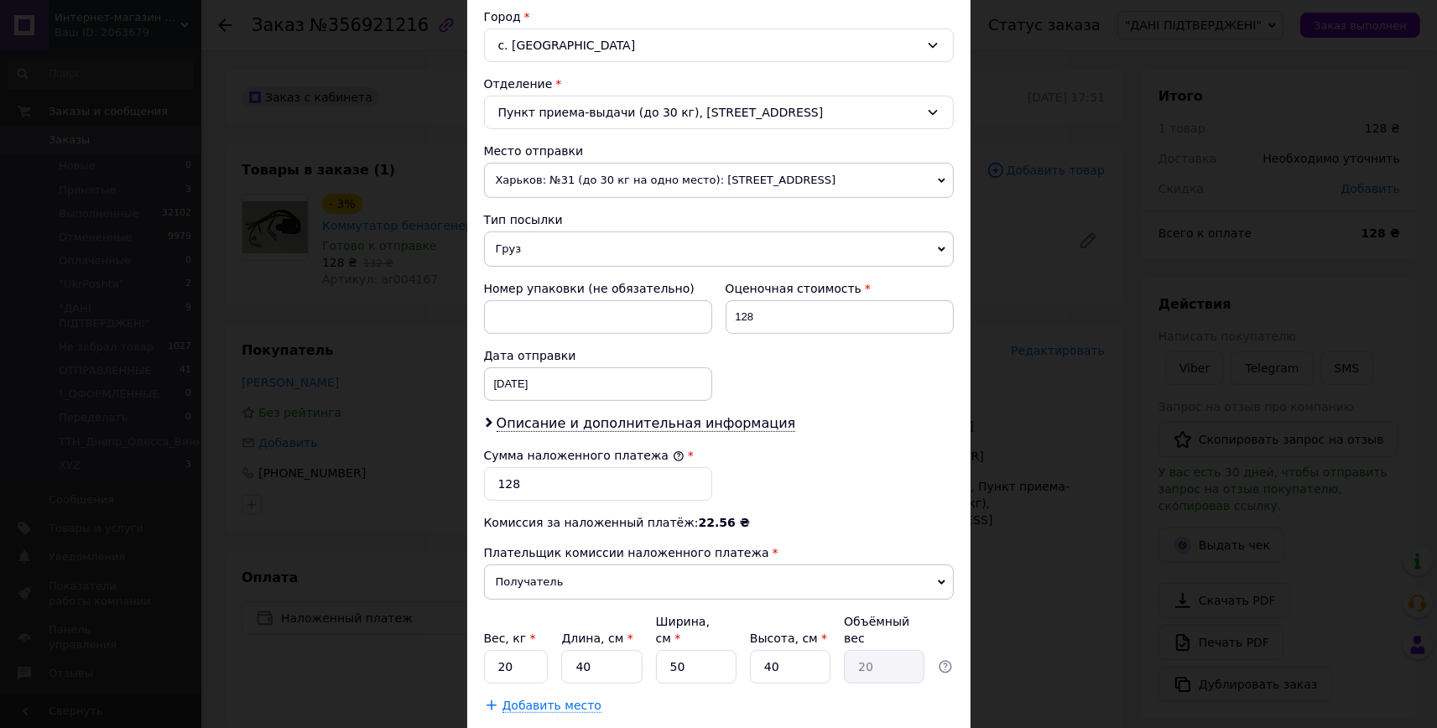
scroll to position [550, 0]
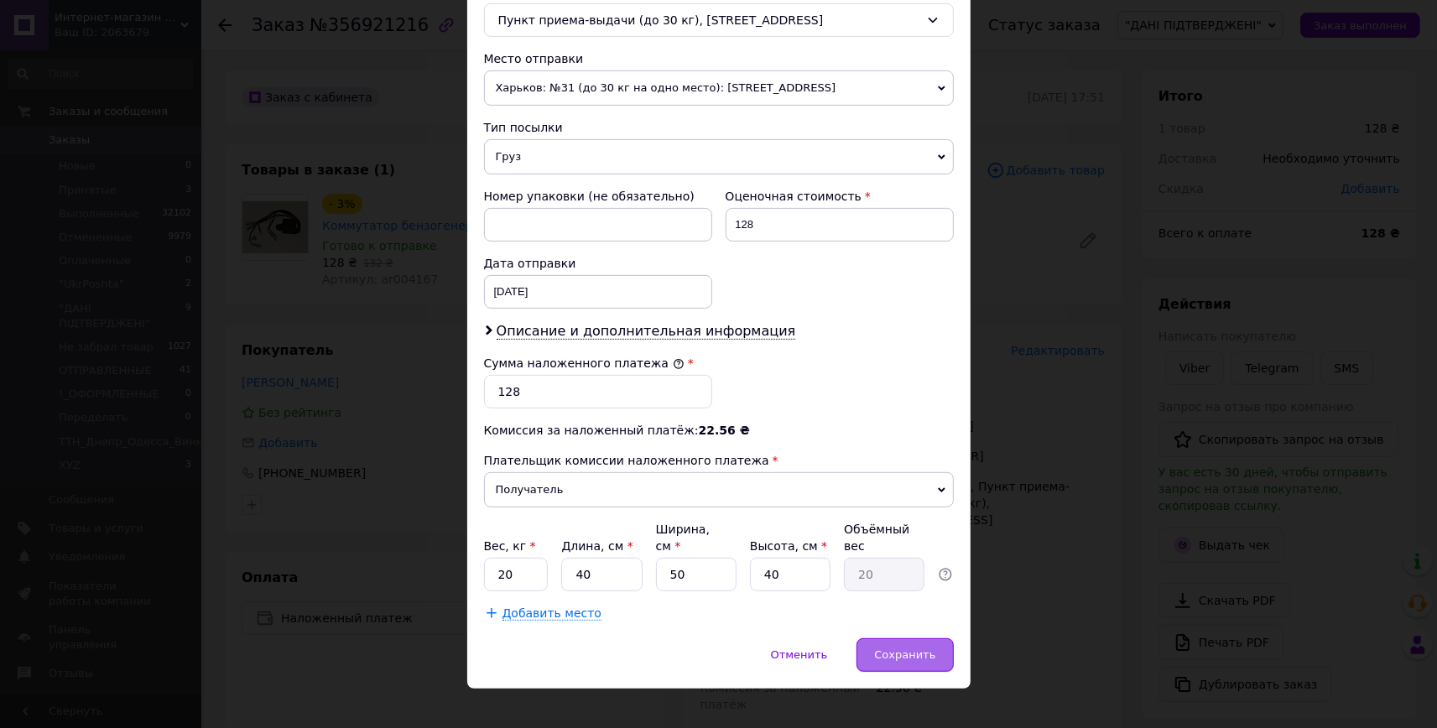
click at [919, 649] on span "Сохранить" at bounding box center [904, 655] width 61 height 13
